Goal: Information Seeking & Learning: Learn about a topic

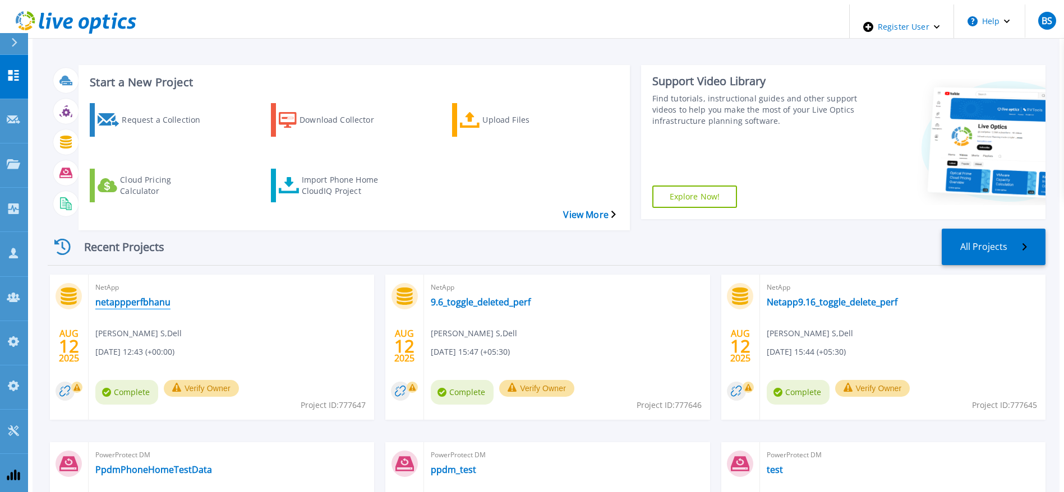
click at [105, 297] on link "netappperfbhanu" at bounding box center [132, 302] width 75 height 11
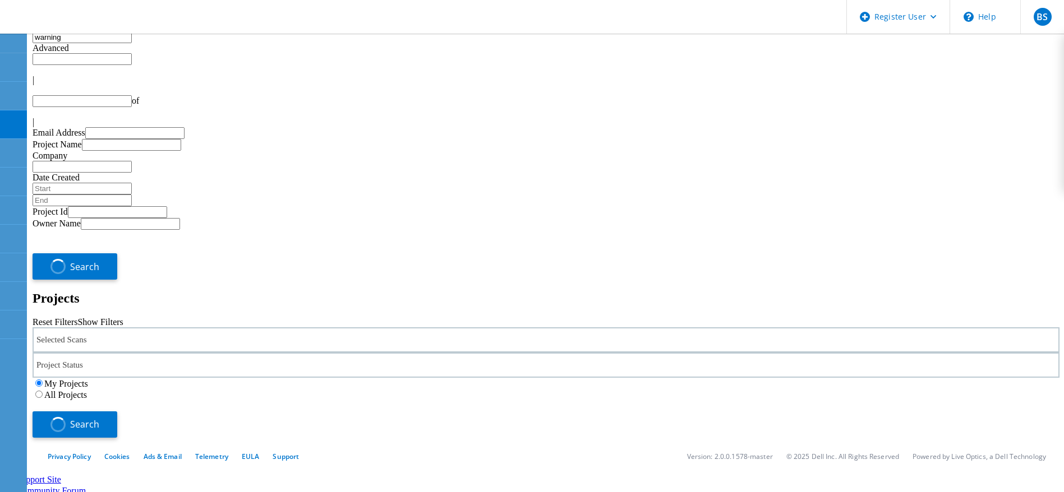
type input "1"
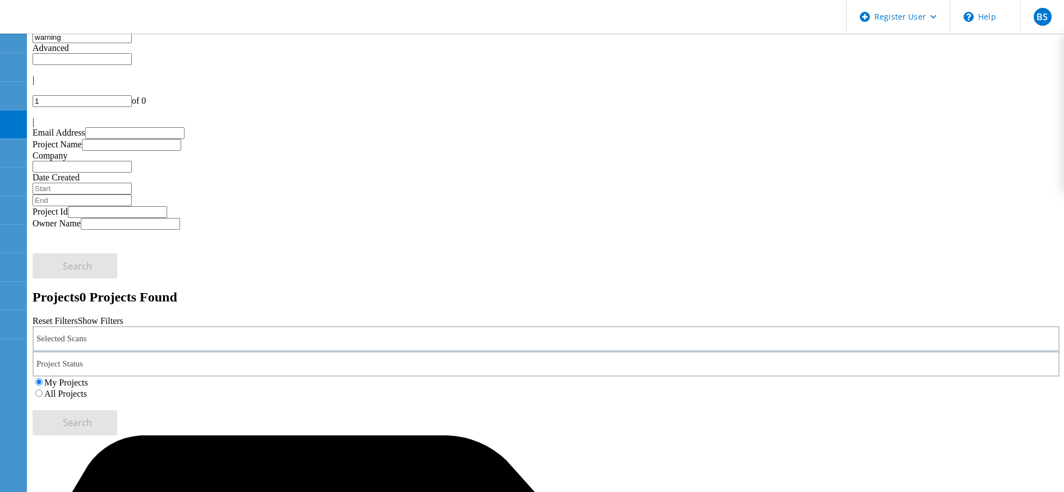
click at [132, 43] on input "warning" at bounding box center [82, 37] width 99 height 12
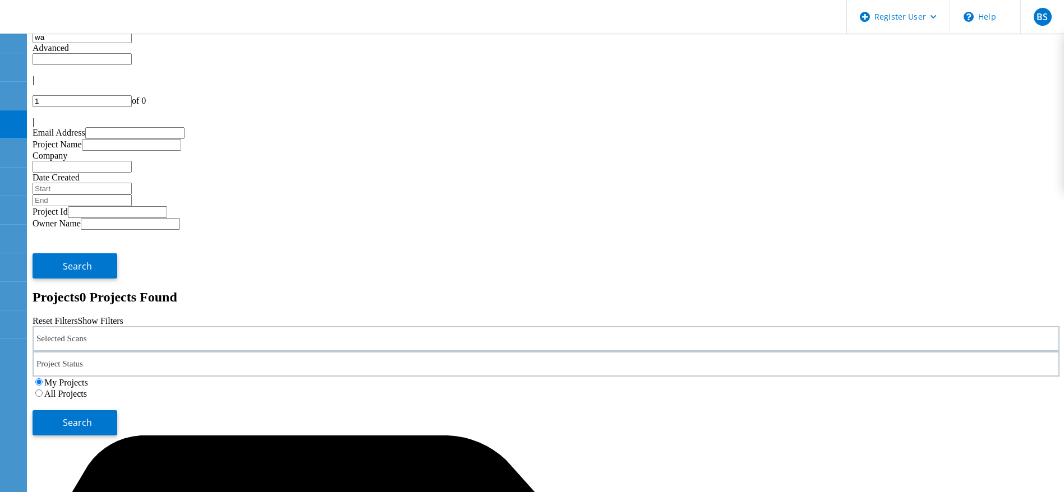
type input "w"
click at [6, 119] on use at bounding box center [6, 119] width 0 height 0
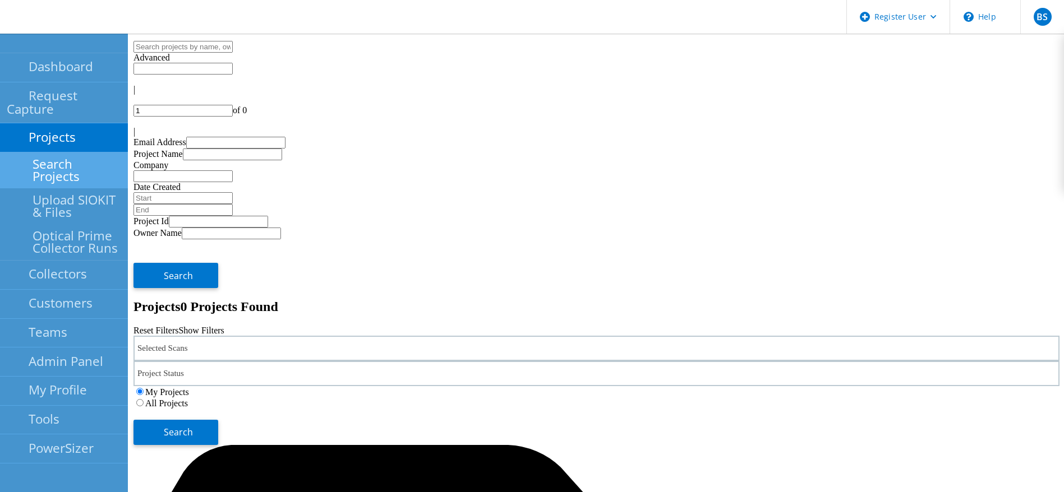
click at [58, 154] on link "Search Projects" at bounding box center [64, 170] width 128 height 36
click at [51, 72] on link "Dashboard" at bounding box center [64, 67] width 128 height 29
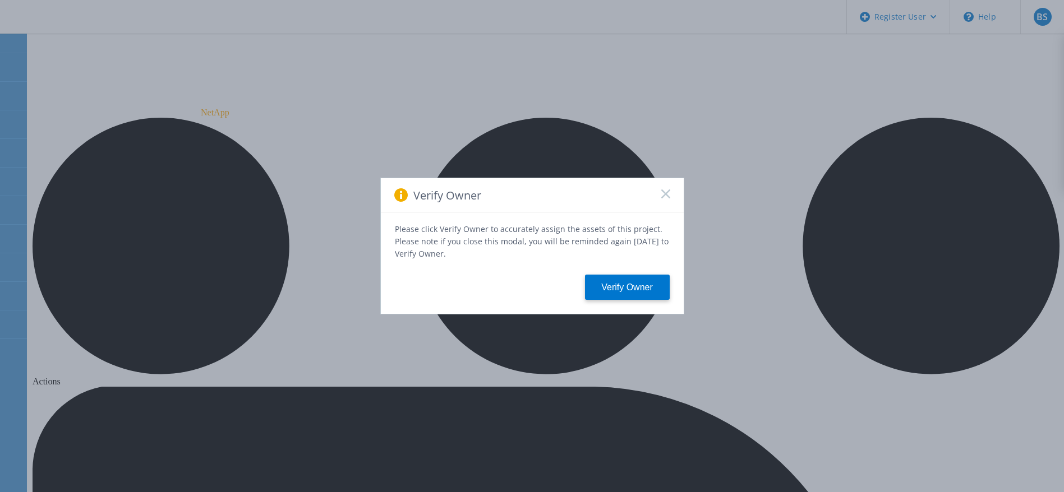
click at [666, 192] on icon at bounding box center [665, 193] width 9 height 9
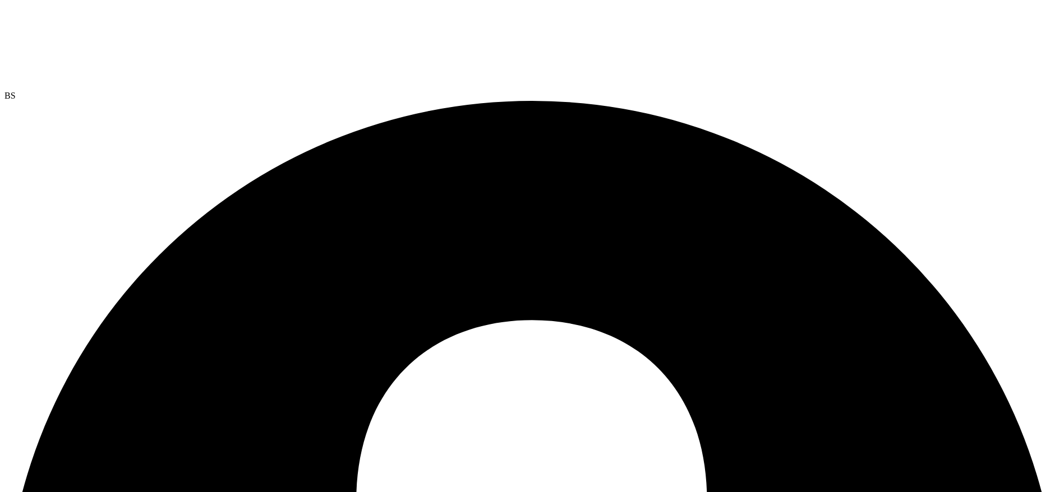
drag, startPoint x: 85, startPoint y: 326, endPoint x: 96, endPoint y: 319, distance: 13.1
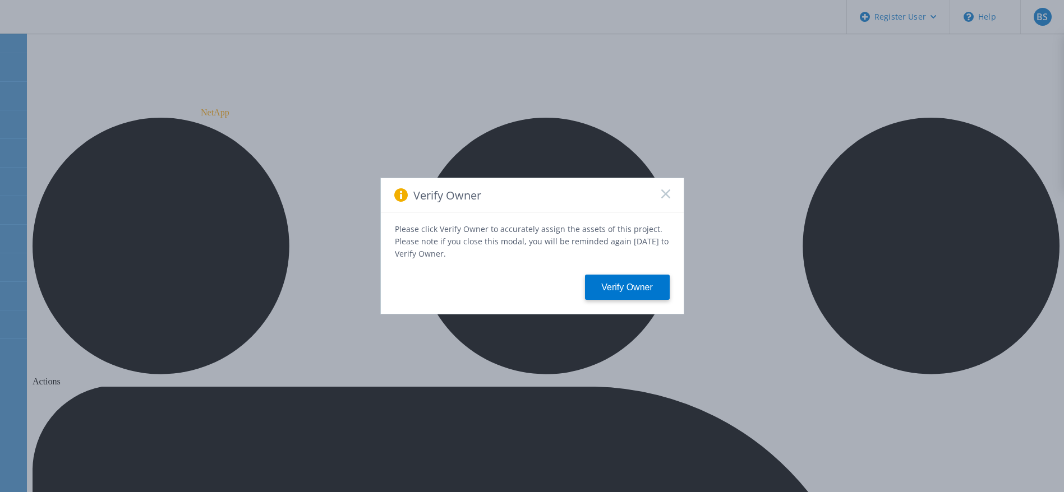
click at [667, 196] on icon at bounding box center [665, 193] width 9 height 9
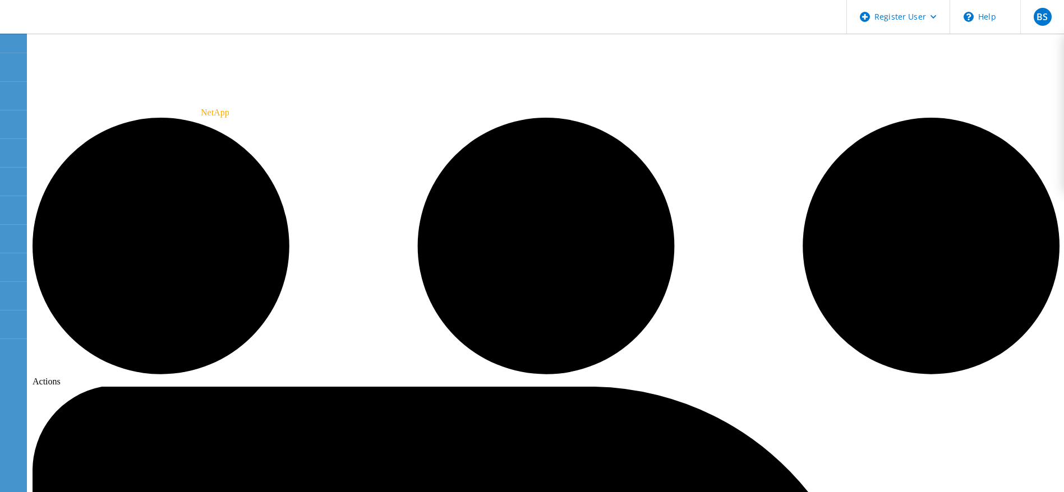
drag, startPoint x: 529, startPoint y: 193, endPoint x: 607, endPoint y: 187, distance: 78.2
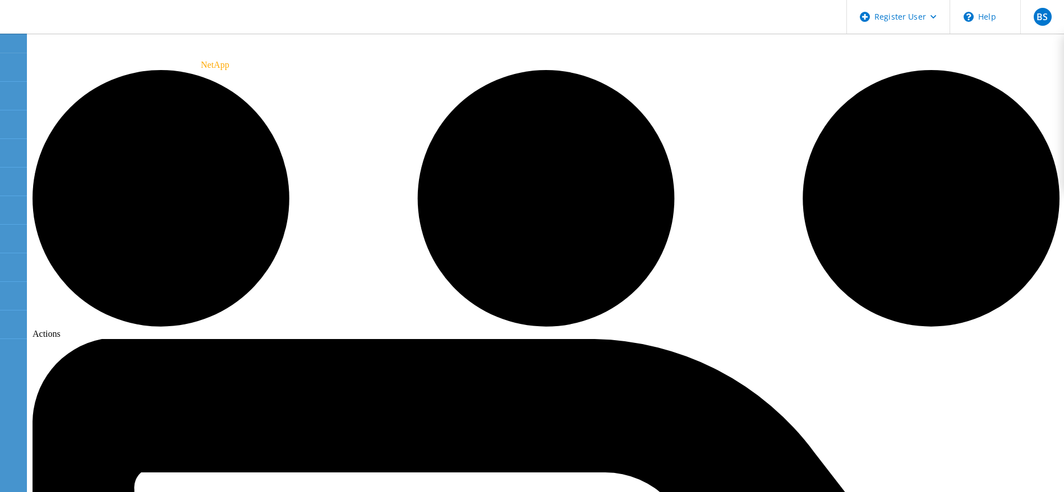
scroll to position [84, 0]
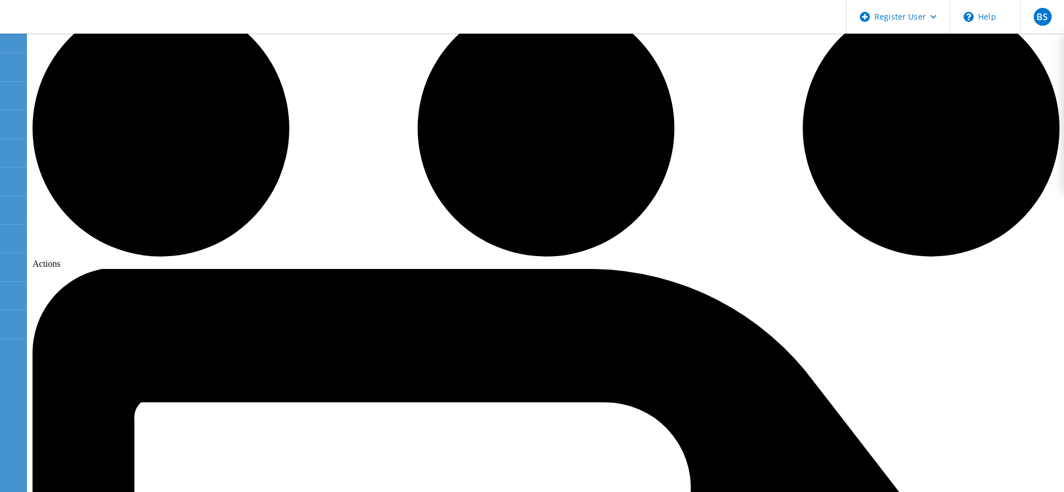
scroll to position [168, 0]
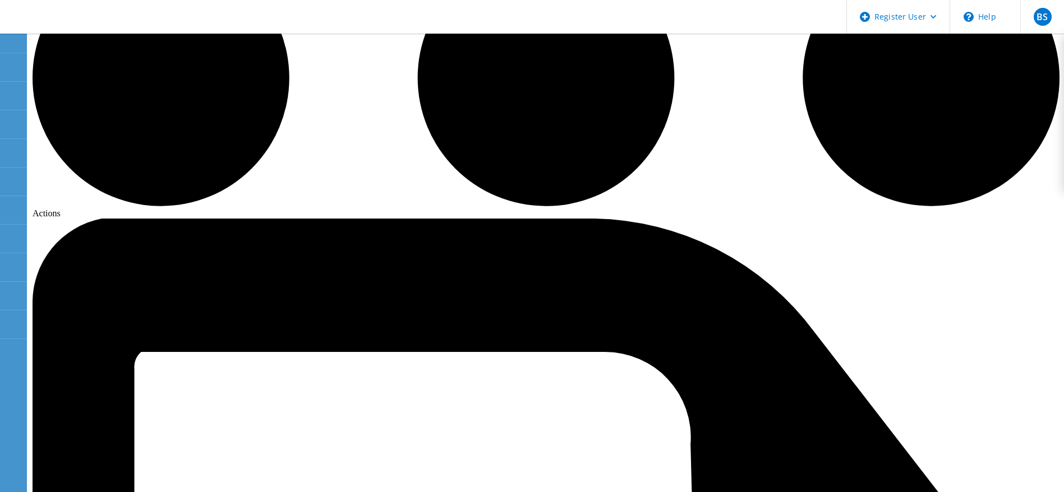
drag, startPoint x: 483, startPoint y: 343, endPoint x: 749, endPoint y: 424, distance: 278.4
drag, startPoint x: 544, startPoint y: 198, endPoint x: 710, endPoint y: 381, distance: 246.9
drag, startPoint x: 332, startPoint y: 113, endPoint x: 720, endPoint y: 308, distance: 434.7
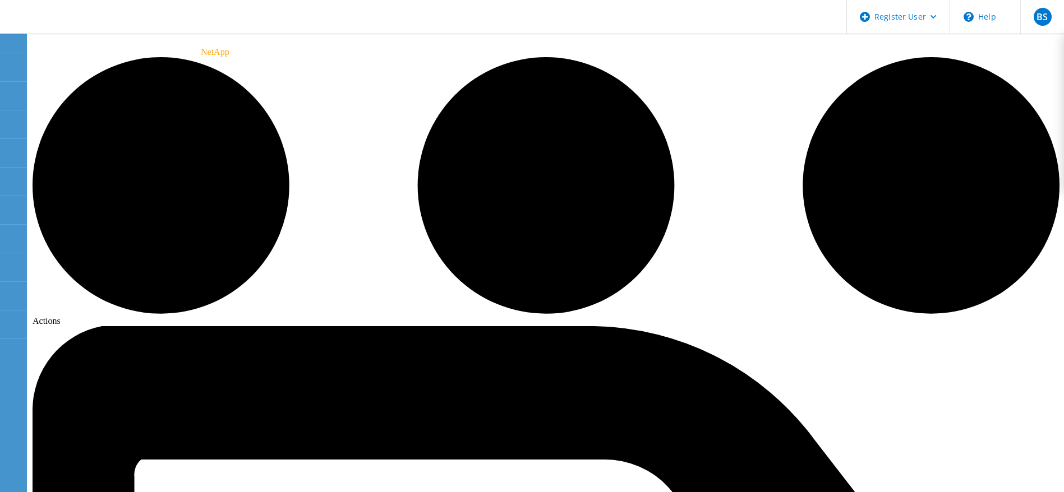
scroll to position [0, 0]
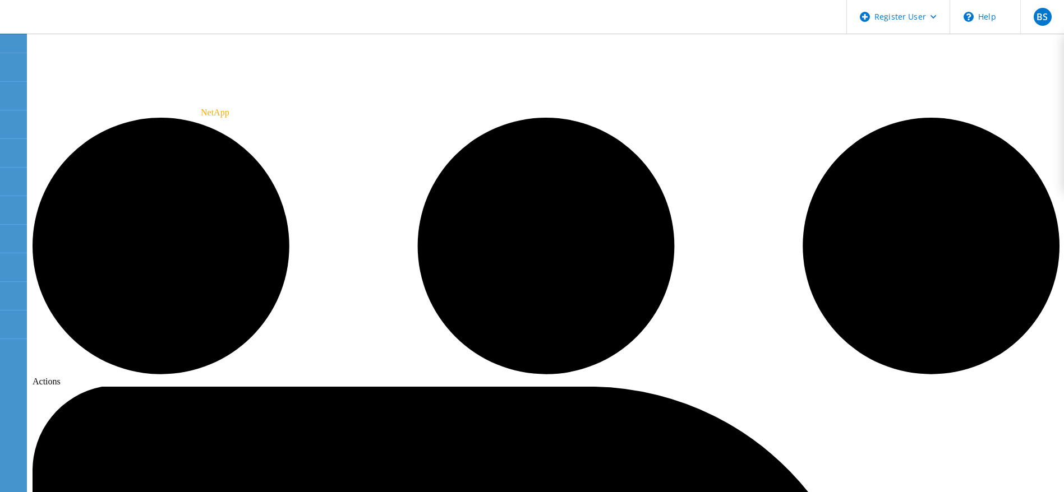
drag, startPoint x: 317, startPoint y: 136, endPoint x: 740, endPoint y: 457, distance: 531.7
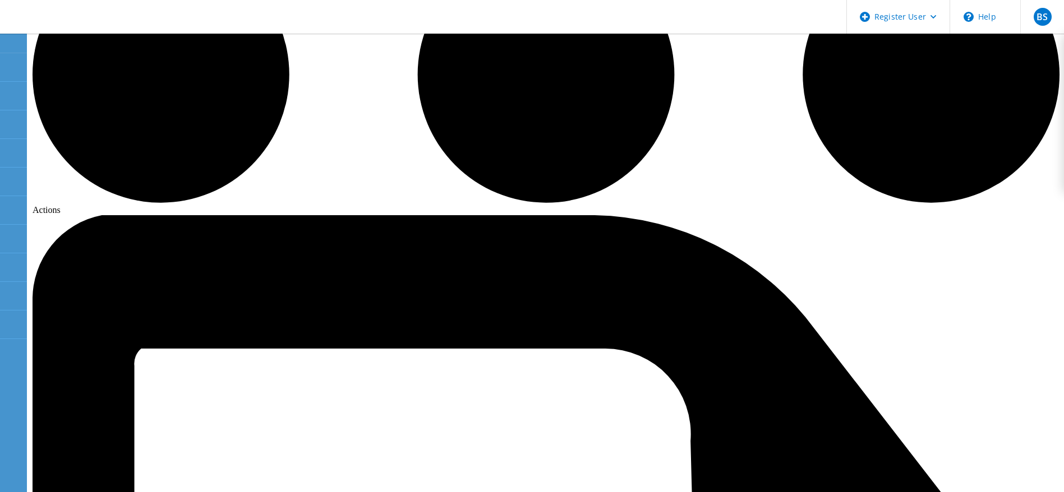
scroll to position [172, 0]
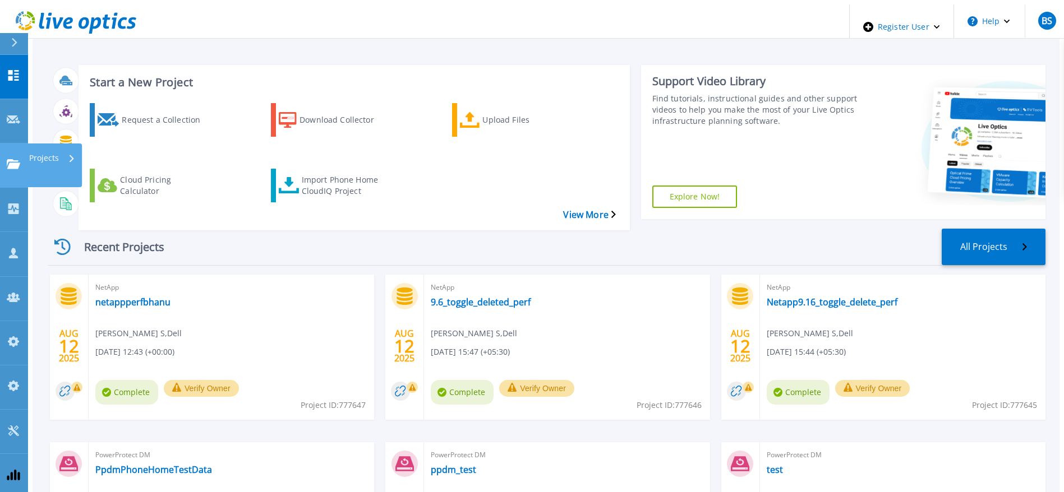
click at [11, 144] on link "Projects Projects" at bounding box center [14, 166] width 28 height 44
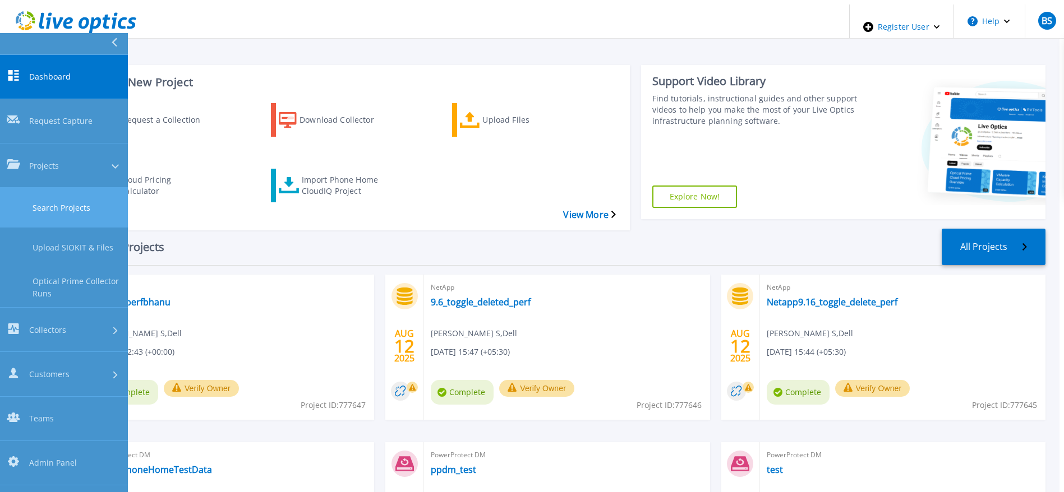
click at [14, 188] on link "Search Projects" at bounding box center [64, 208] width 128 height 40
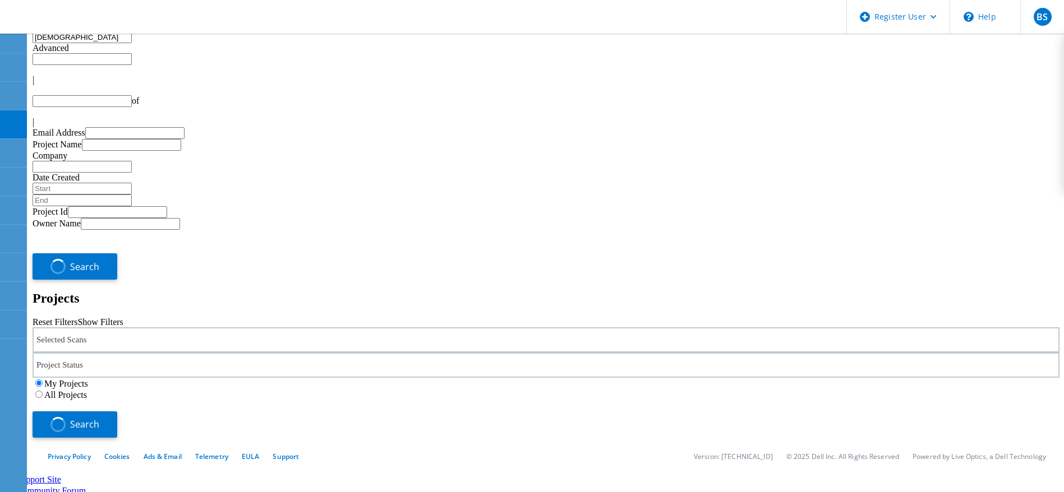
type input "1"
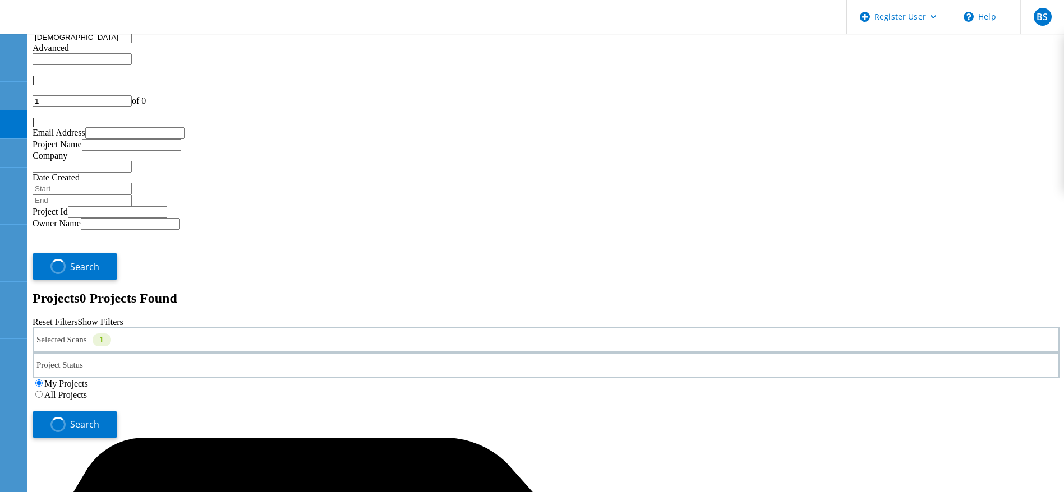
click at [291, 327] on div "Selected Scans 1" at bounding box center [546, 339] width 1027 height 25
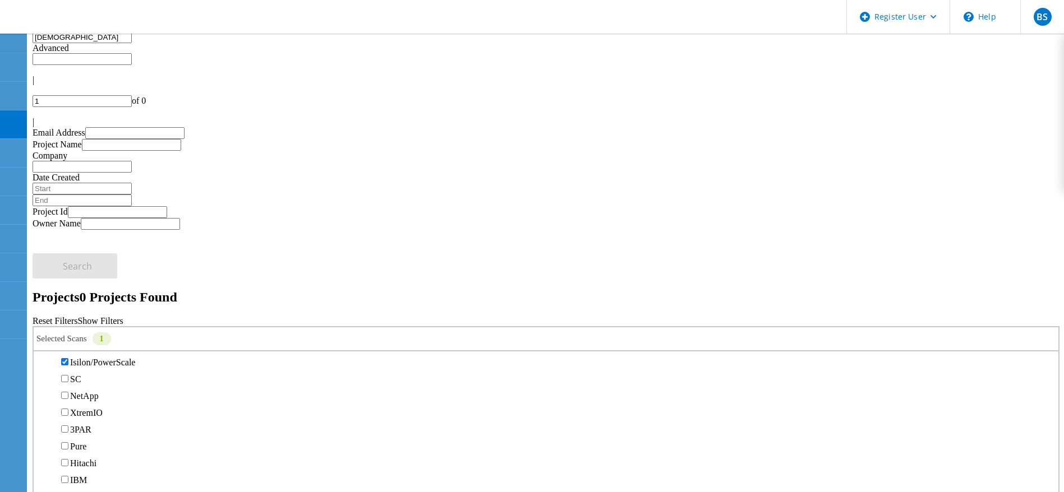
scroll to position [336, 0]
click at [87, 389] on label "All Projects" at bounding box center [65, 394] width 43 height 10
click at [43, 390] on input "All Projects" at bounding box center [38, 393] width 7 height 7
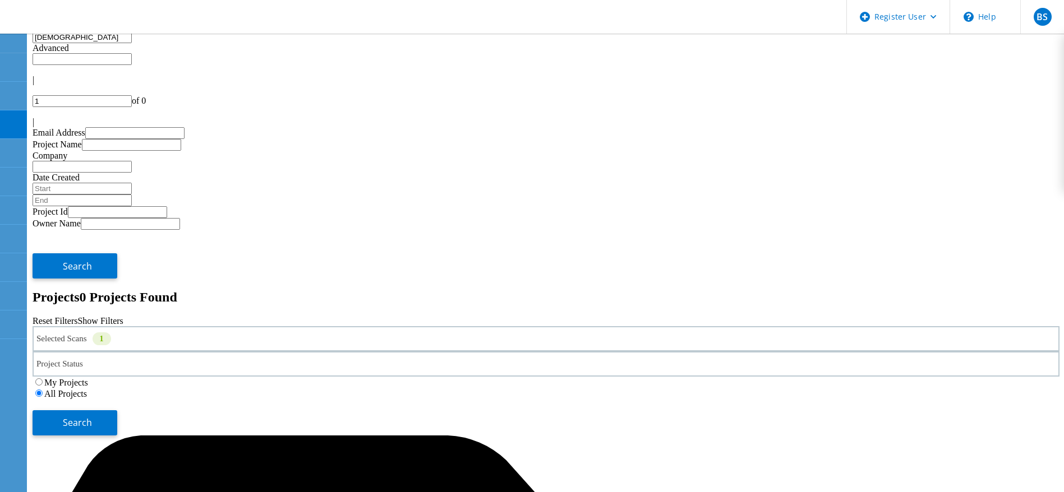
click at [974, 399] on div "Search" at bounding box center [546, 417] width 1027 height 36
click at [117, 410] on button "Search" at bounding box center [75, 422] width 85 height 25
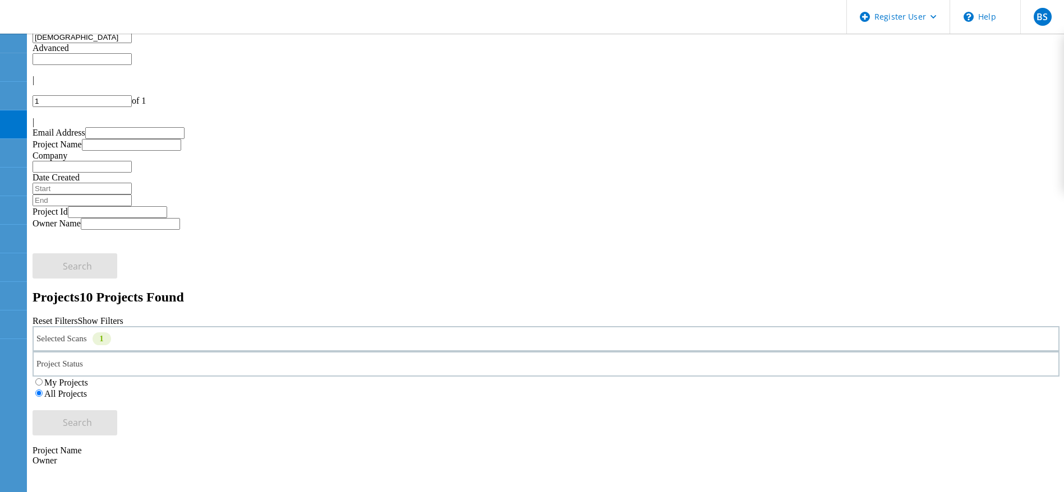
click at [132, 43] on input "jitesh" at bounding box center [82, 37] width 99 height 12
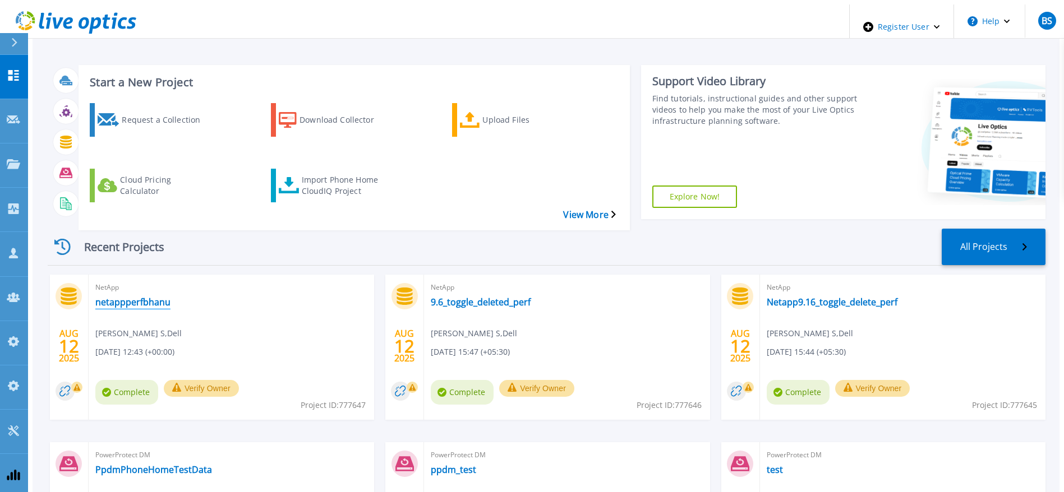
click at [133, 297] on link "netappperfbhanu" at bounding box center [132, 302] width 75 height 11
